Goal: Information Seeking & Learning: Learn about a topic

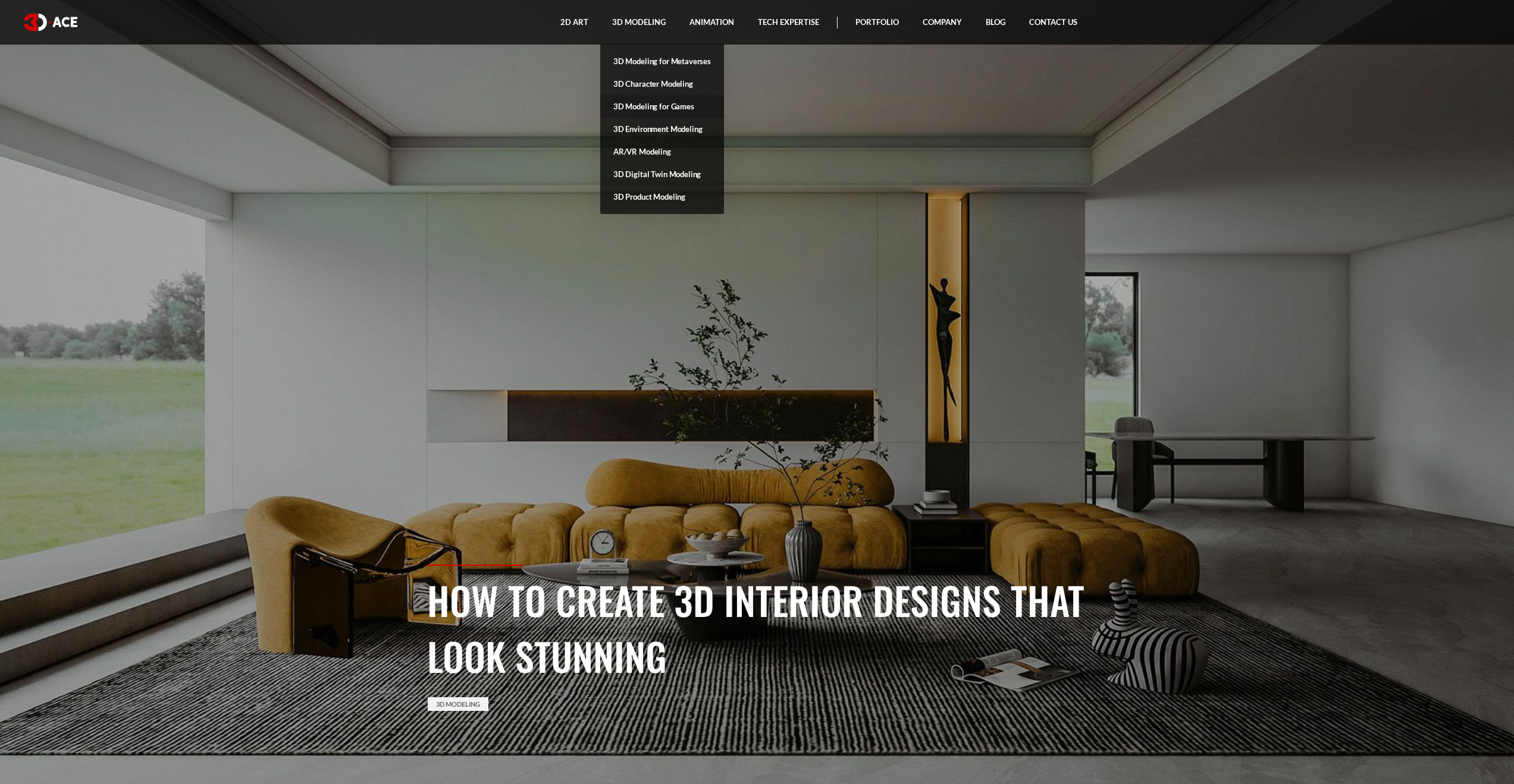
click at [681, 106] on link "3D Modeling for Games" at bounding box center [662, 107] width 124 height 23
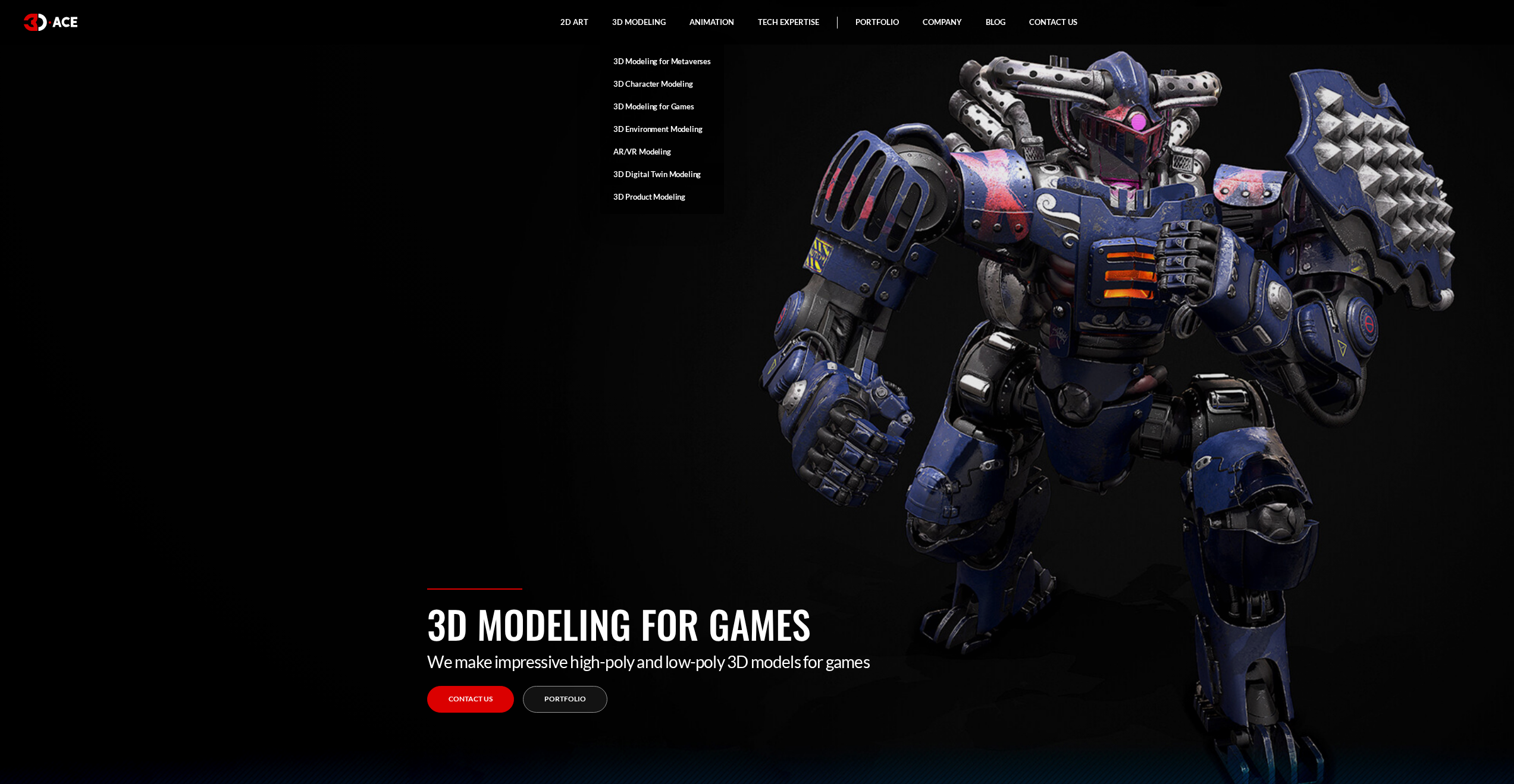
click at [652, 171] on link "3D Digital Twin Modeling" at bounding box center [662, 174] width 124 height 23
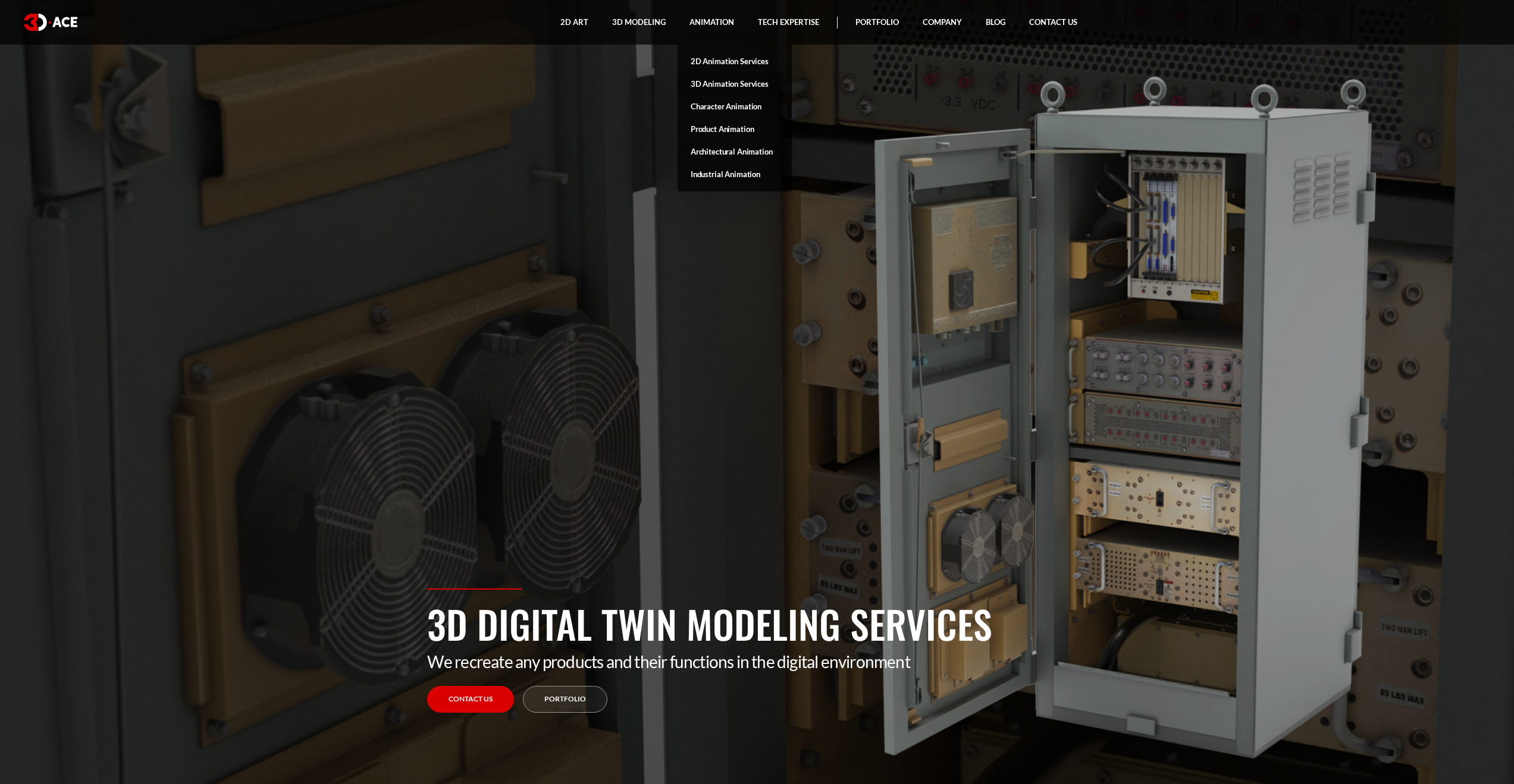
click at [733, 85] on link "3D Animation Services" at bounding box center [735, 84] width 114 height 23
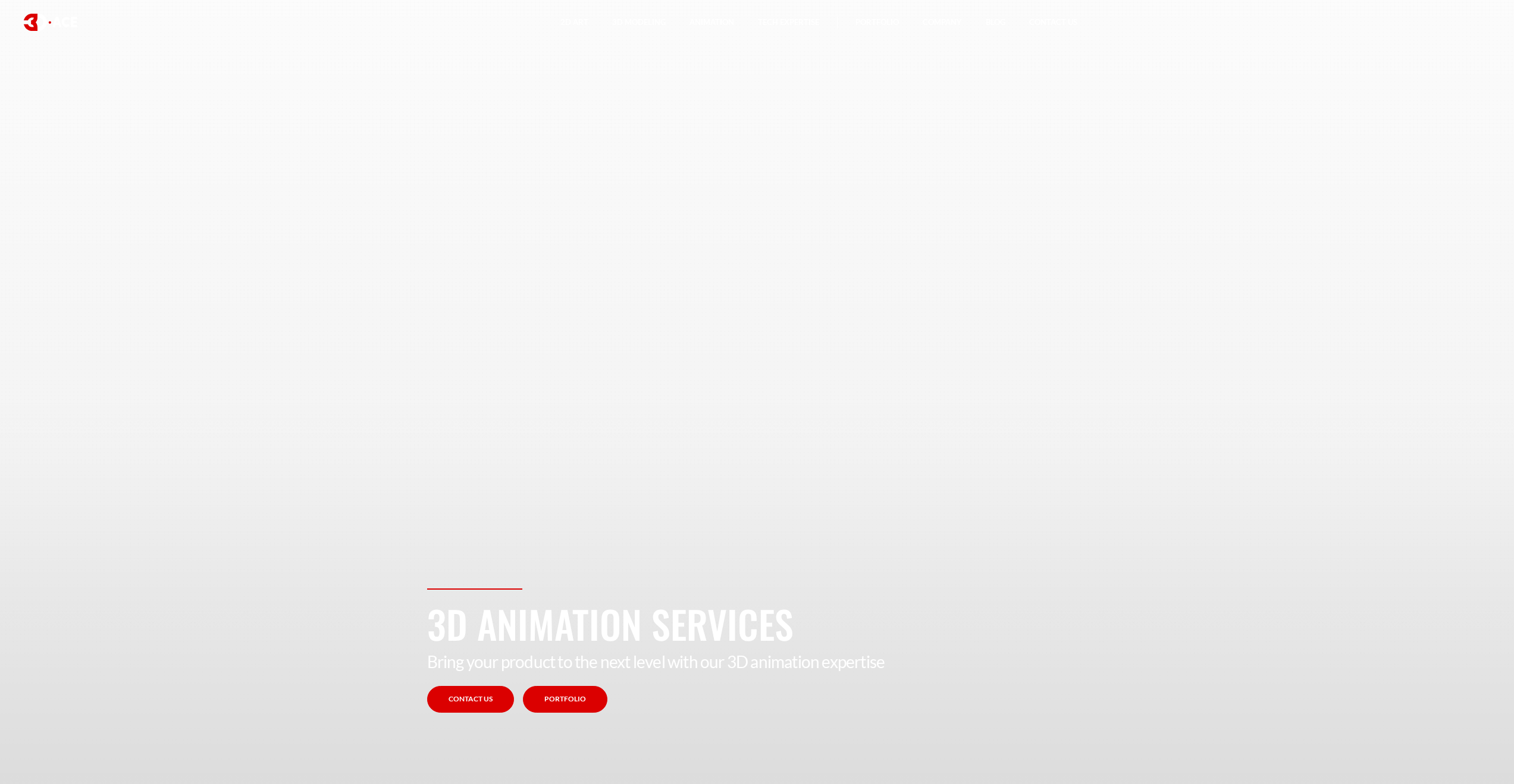
click at [571, 697] on link "Portfolio" at bounding box center [565, 699] width 85 height 27
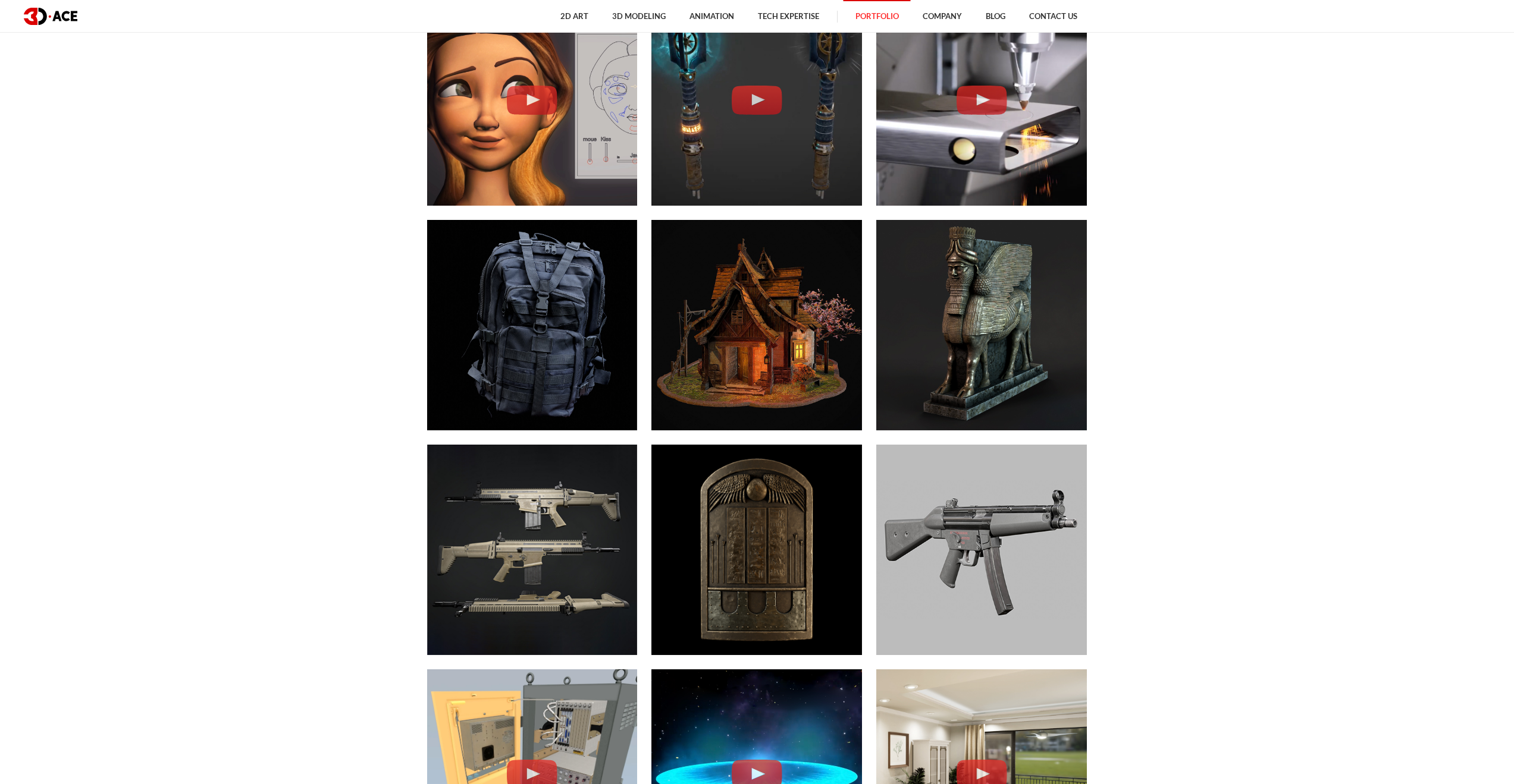
scroll to position [2319, 0]
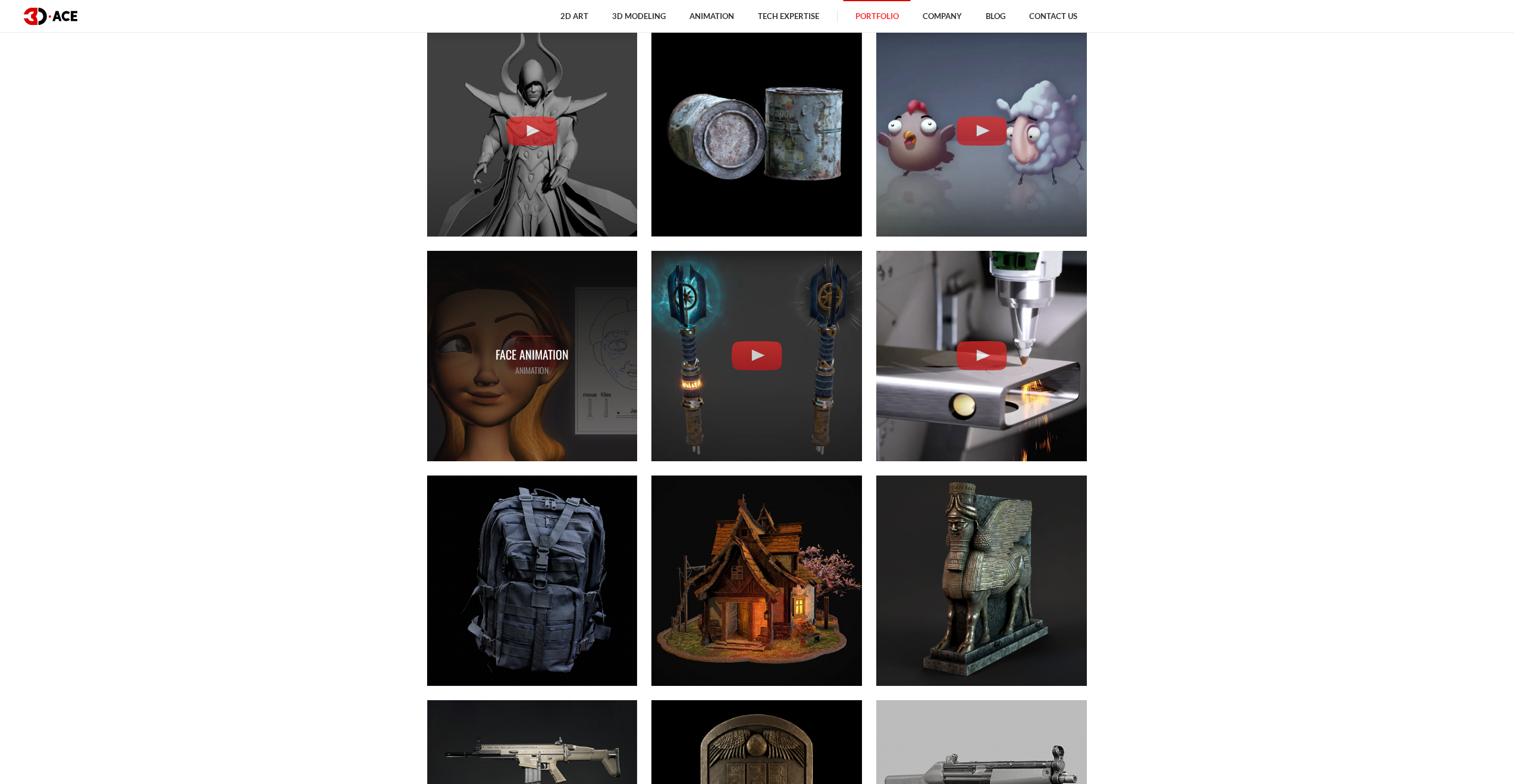
click at [509, 314] on div "Face Animation ANIMATION" at bounding box center [532, 356] width 211 height 210
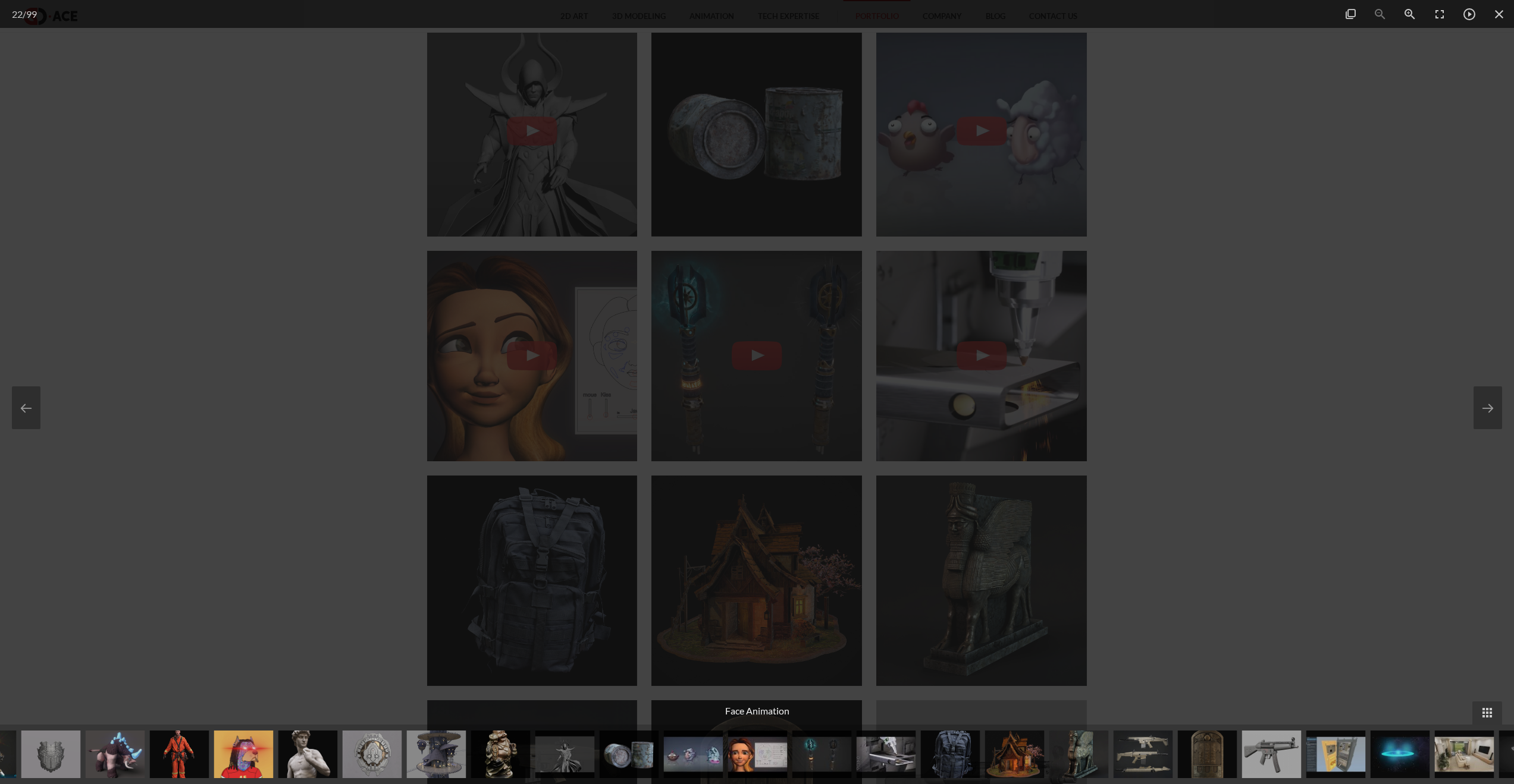
click at [173, 320] on div at bounding box center [757, 392] width 1514 height 784
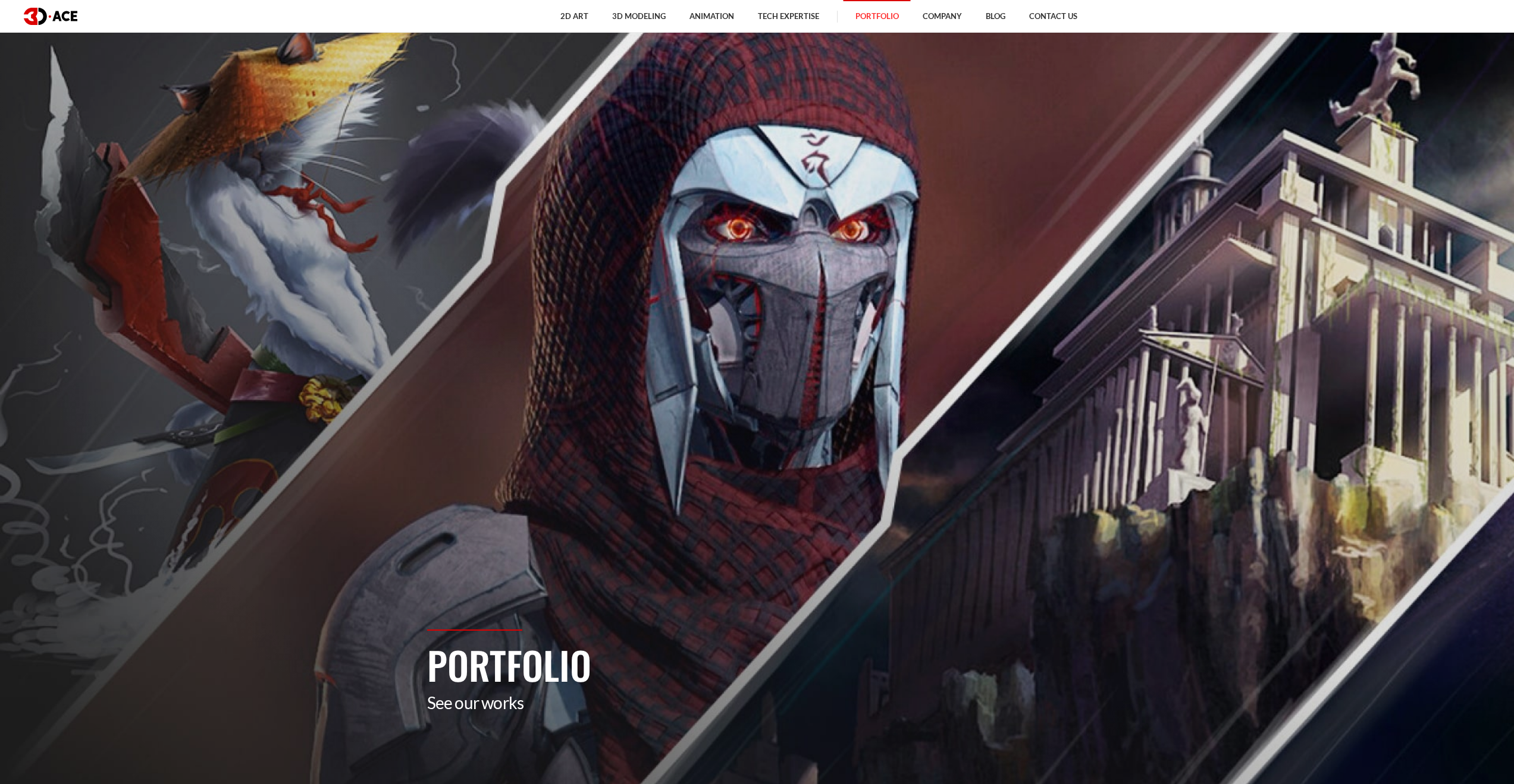
drag, startPoint x: 1126, startPoint y: 474, endPoint x: 1114, endPoint y: 150, distance: 324.2
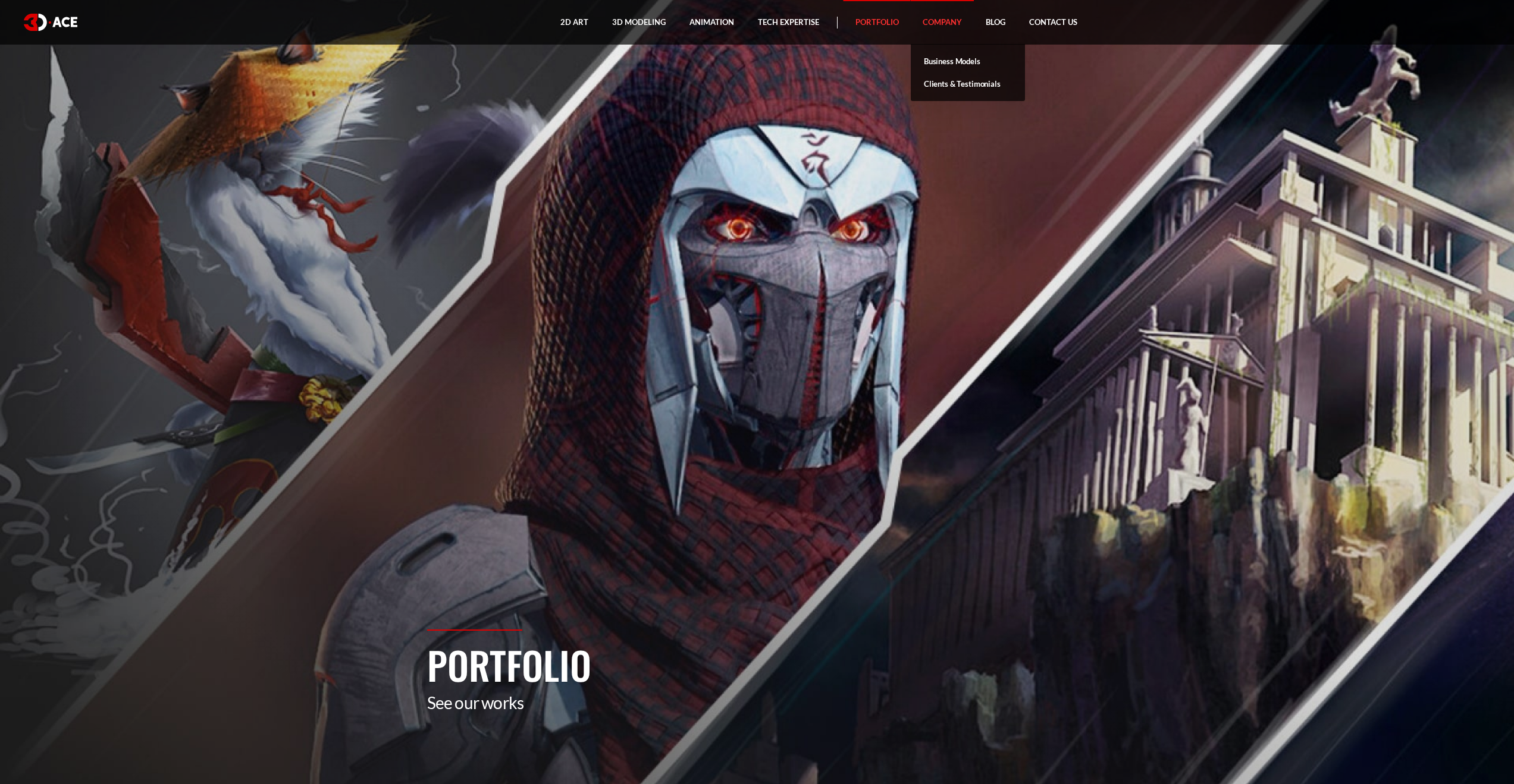
click at [946, 18] on link "Company" at bounding box center [943, 22] width 63 height 45
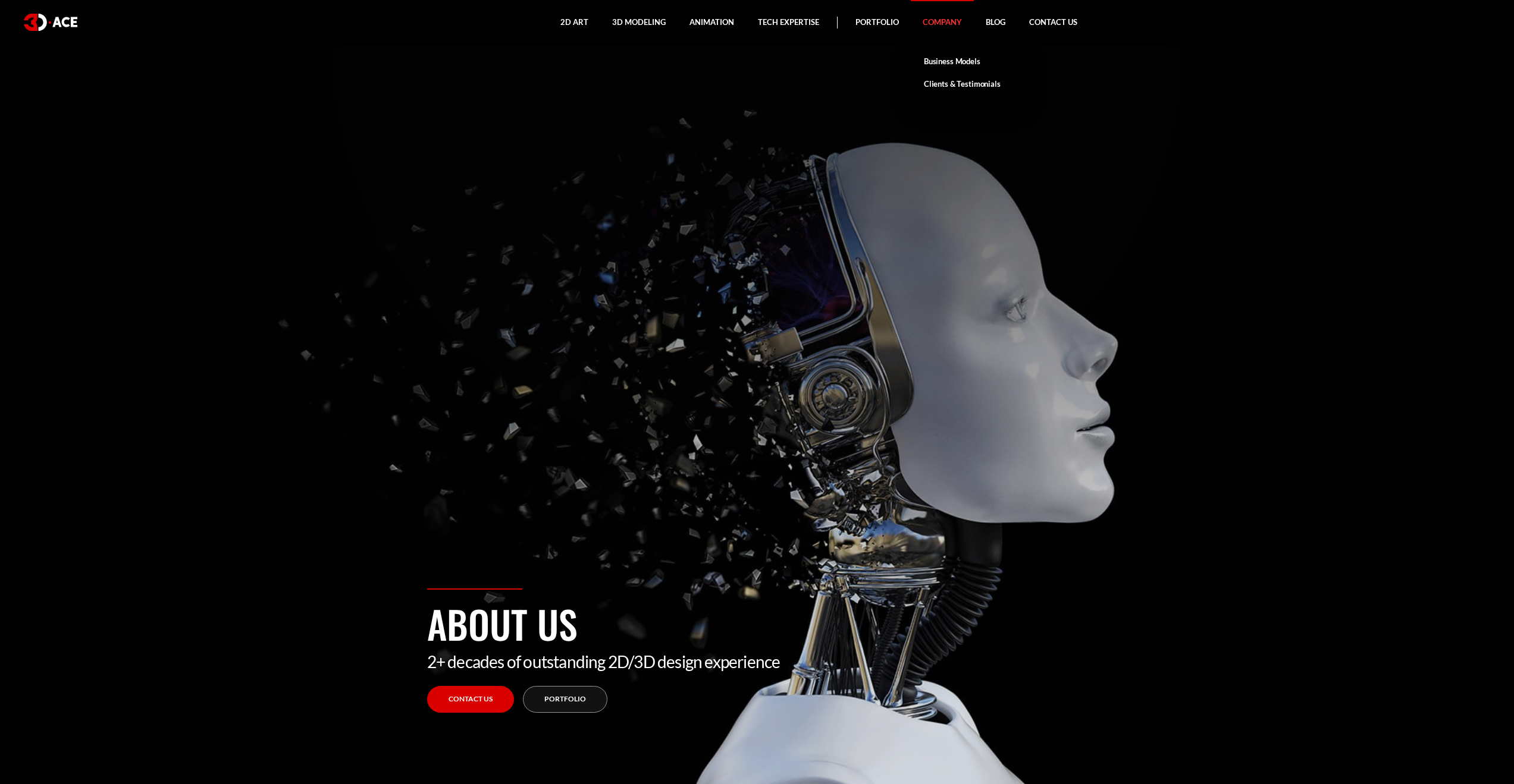
click at [955, 86] on link "Clients & Testimonials" at bounding box center [968, 84] width 114 height 23
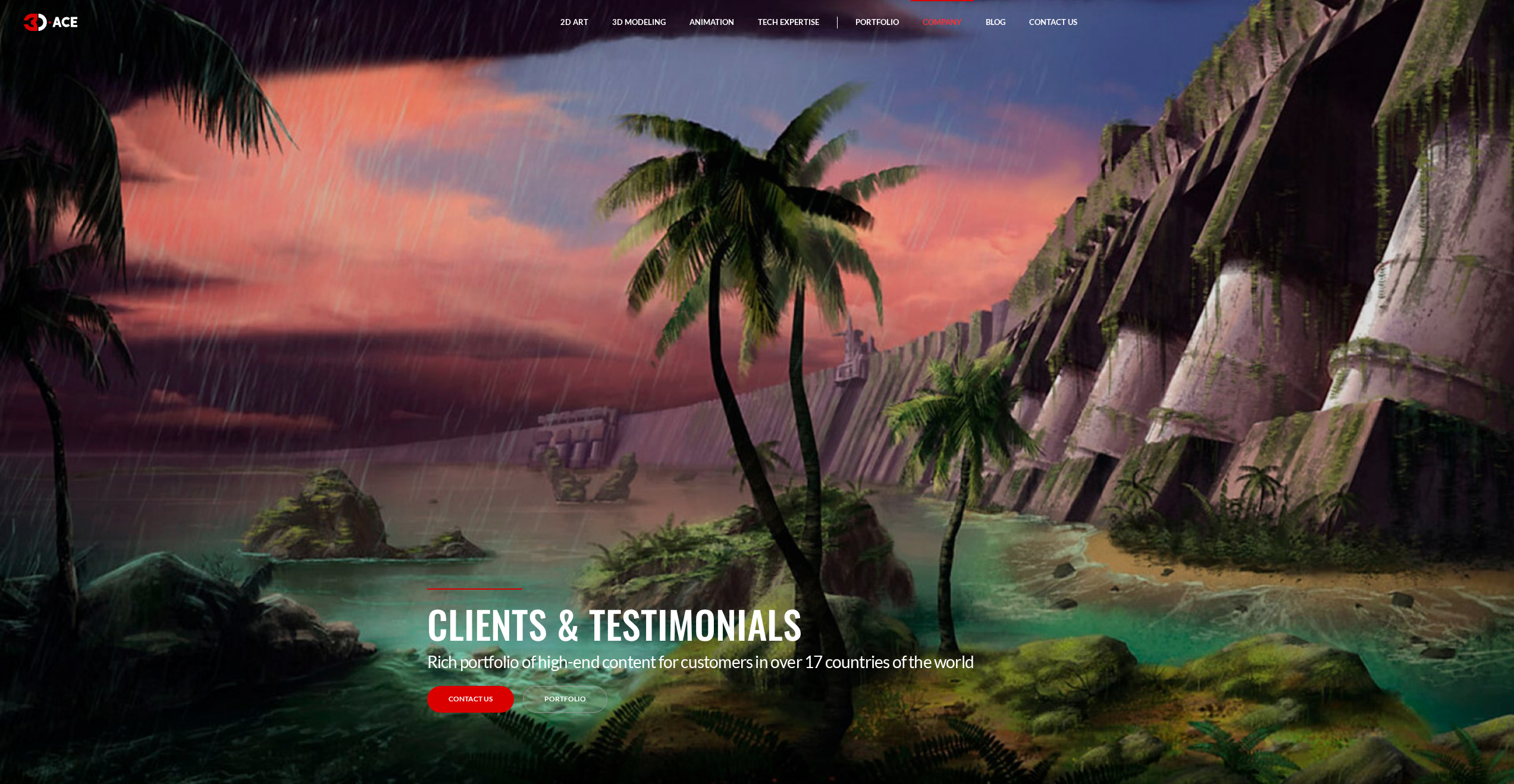
drag, startPoint x: 1258, startPoint y: 500, endPoint x: 1221, endPoint y: 114, distance: 387.8
